Goal: Task Accomplishment & Management: Manage account settings

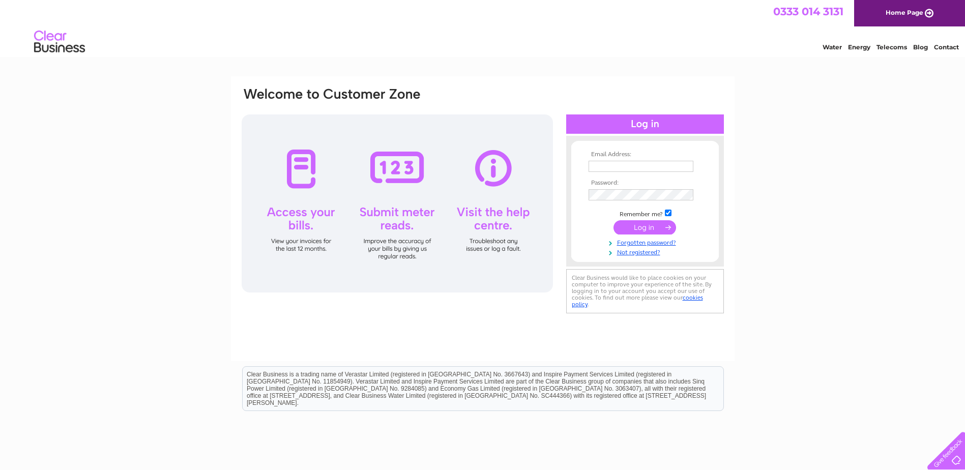
click at [303, 161] on div at bounding box center [397, 203] width 311 height 178
click at [303, 168] on div at bounding box center [397, 203] width 311 height 178
click at [304, 169] on div at bounding box center [397, 203] width 311 height 178
click at [608, 168] on input "text" at bounding box center [642, 167] width 106 height 12
type input "jean@barlowstalyfan.co.uk"
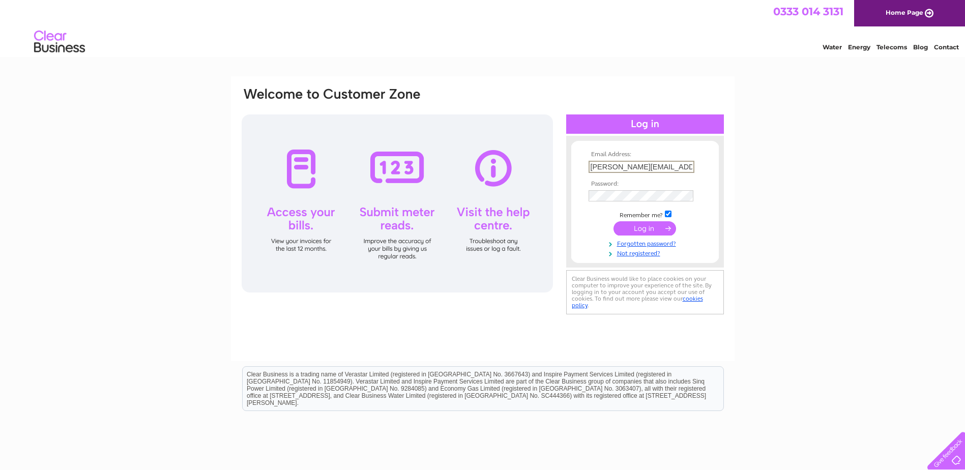
click at [602, 183] on th "Password:" at bounding box center [645, 184] width 118 height 7
click at [629, 231] on input "submit" at bounding box center [644, 227] width 63 height 14
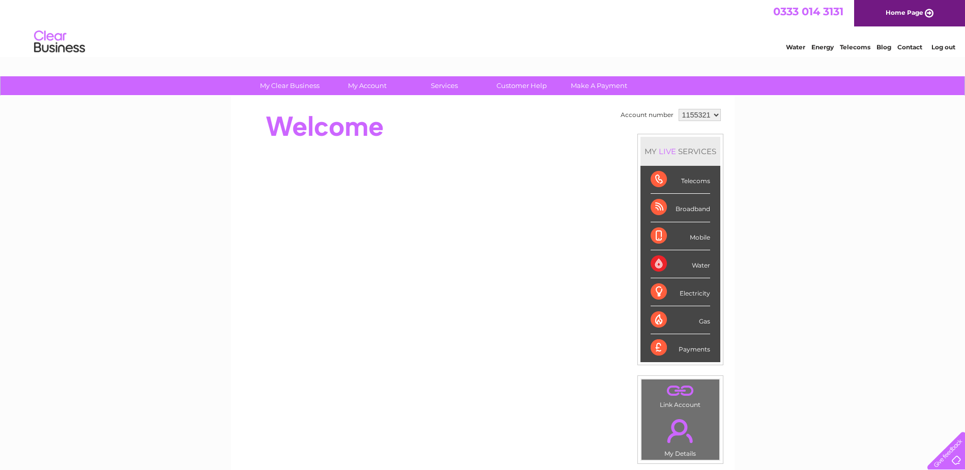
click at [703, 179] on div "Telecoms" at bounding box center [681, 180] width 60 height 28
click at [699, 184] on div "Telecoms" at bounding box center [681, 180] width 60 height 28
click at [663, 181] on div "Telecoms" at bounding box center [681, 180] width 60 height 28
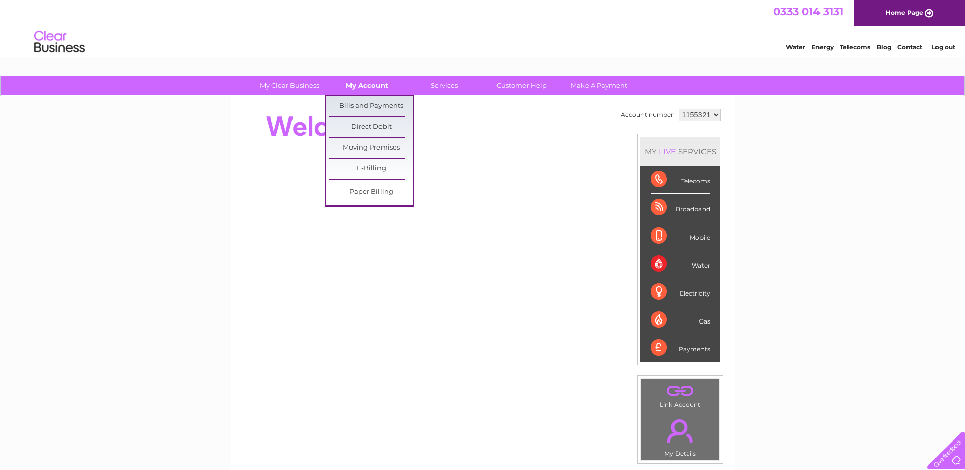
click at [371, 80] on link "My Account" at bounding box center [367, 85] width 84 height 19
click at [367, 110] on link "Bills and Payments" at bounding box center [371, 106] width 84 height 20
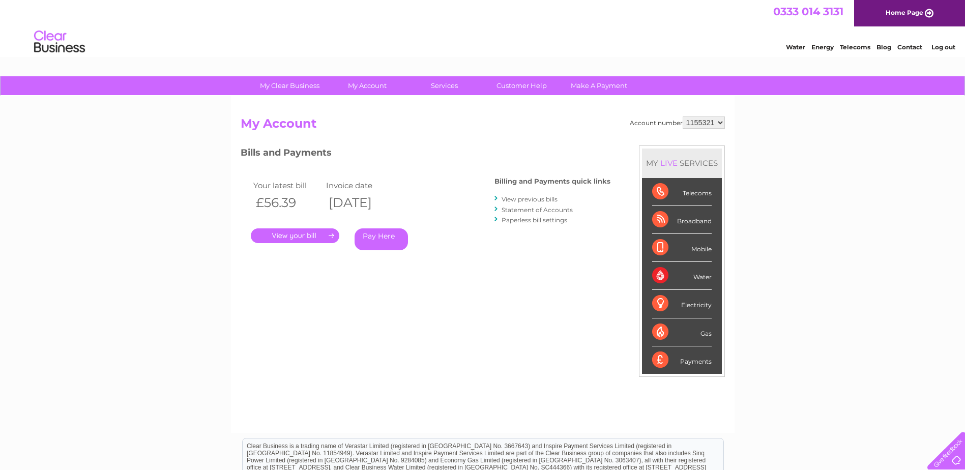
click at [300, 233] on link "." at bounding box center [295, 235] width 89 height 15
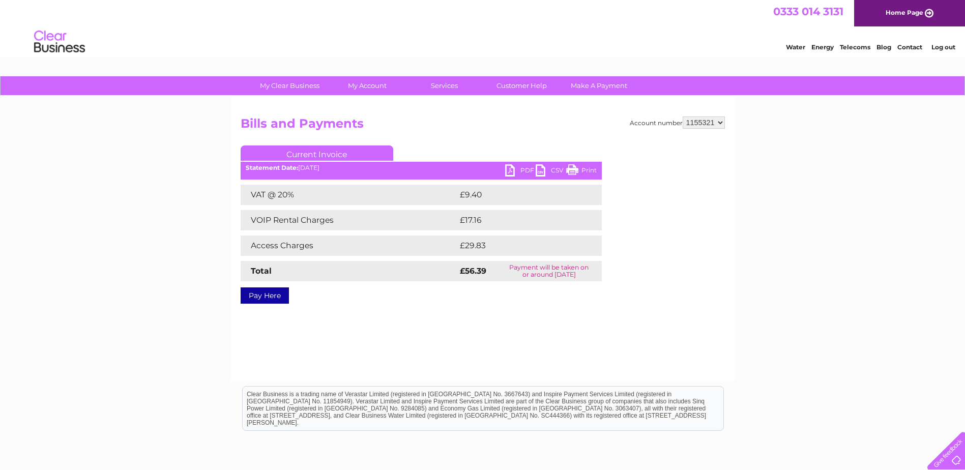
click at [523, 166] on link "PDF" at bounding box center [520, 171] width 31 height 15
